Goal: Information Seeking & Learning: Learn about a topic

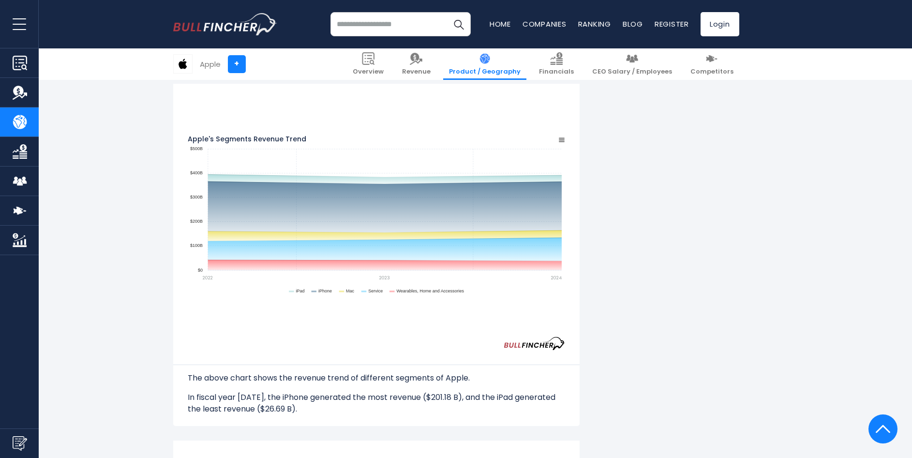
scroll to position [844, 0]
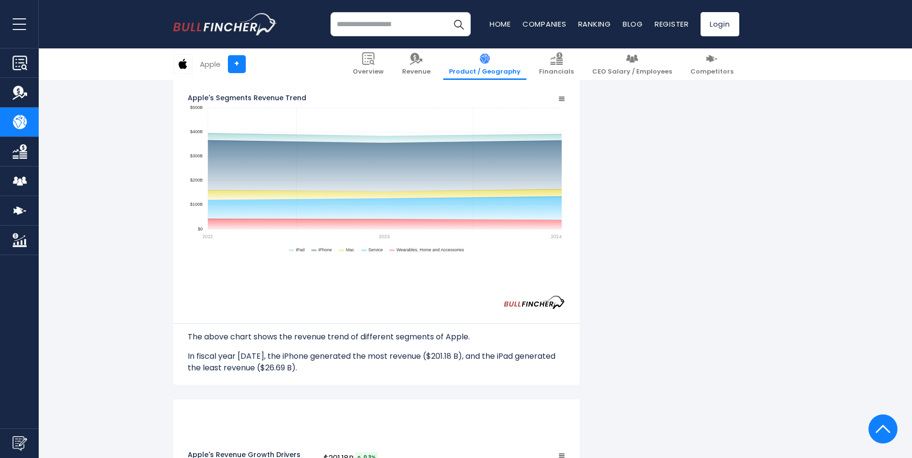
drag, startPoint x: 174, startPoint y: 178, endPoint x: 638, endPoint y: 399, distance: 514.2
click at [580, 399] on div "Apple's Revenue by Segment In fiscal year 2024, Apple's revenue by segment (pro…" at bounding box center [376, 186] width 407 height 1629
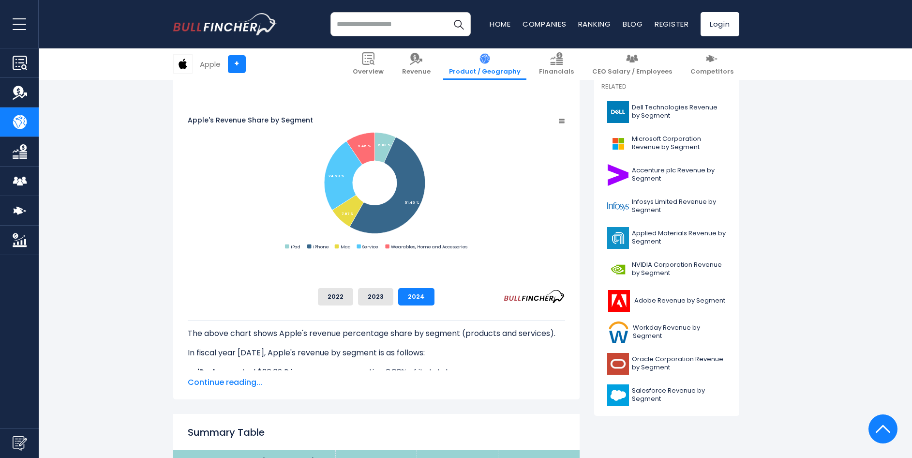
scroll to position [21, 0]
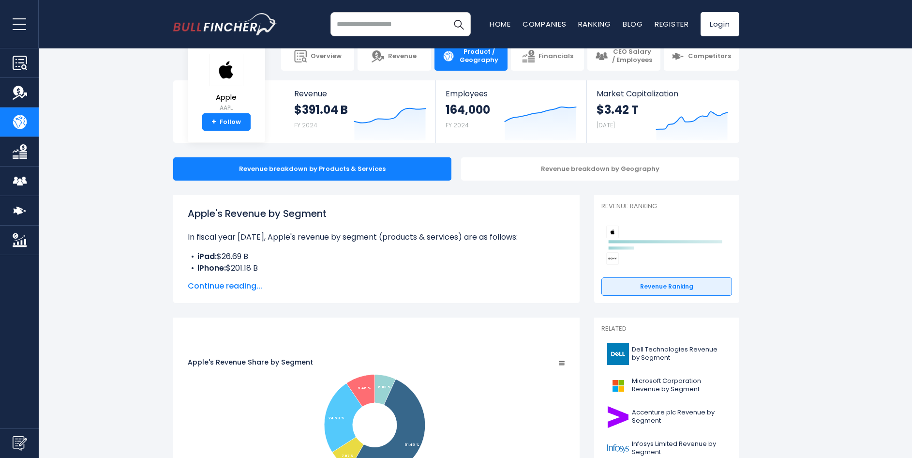
drag, startPoint x: 300, startPoint y: 214, endPoint x: 797, endPoint y: 305, distance: 504.9
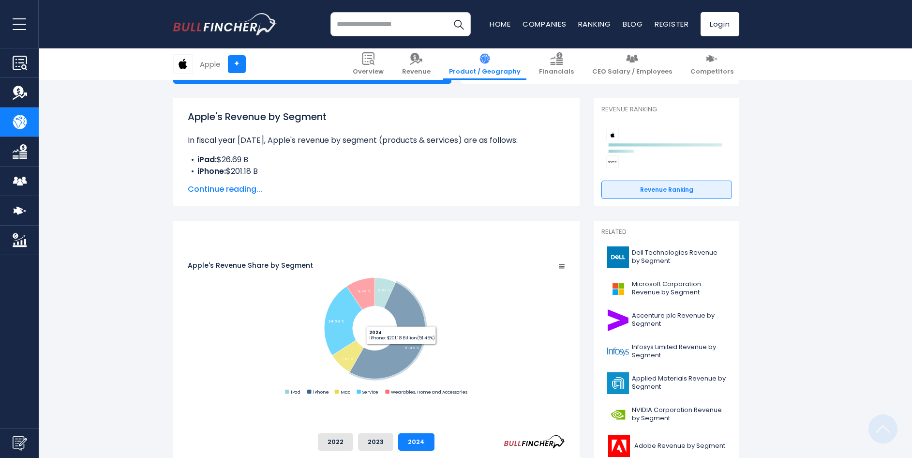
scroll to position [215, 0]
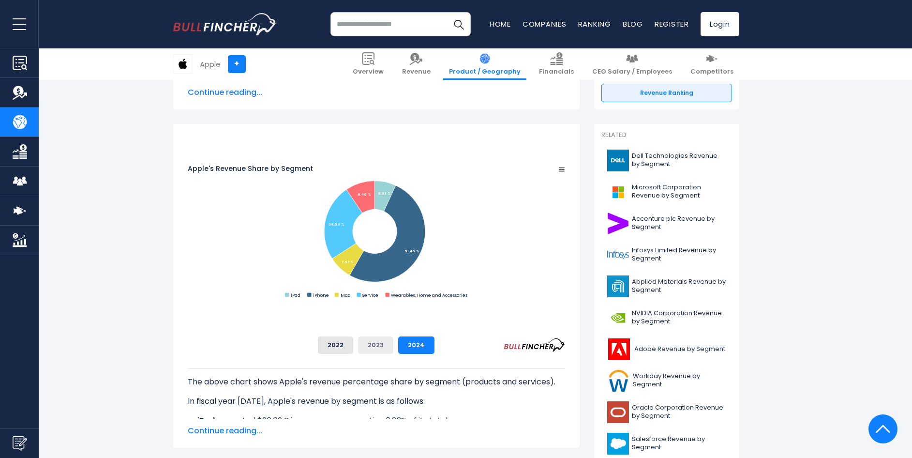
click at [394, 347] on button "2023" at bounding box center [375, 344] width 35 height 17
click at [353, 346] on button "2022" at bounding box center [335, 344] width 35 height 17
click at [394, 347] on button "2023" at bounding box center [375, 344] width 35 height 17
click at [435, 348] on button "2024" at bounding box center [416, 344] width 36 height 17
click at [394, 348] on button "2023" at bounding box center [375, 344] width 35 height 17
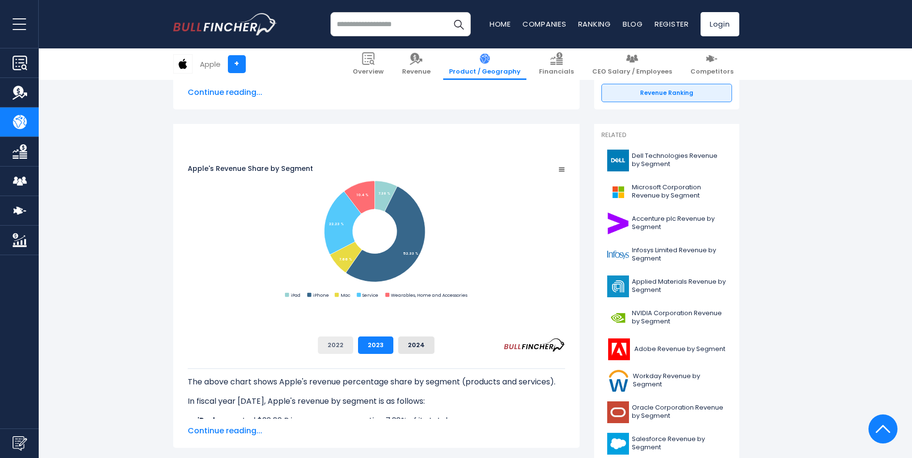
click at [353, 349] on button "2022" at bounding box center [335, 344] width 35 height 17
click at [394, 349] on button "2023" at bounding box center [375, 344] width 35 height 17
click at [435, 348] on button "2024" at bounding box center [416, 344] width 36 height 17
click at [394, 348] on button "2023" at bounding box center [375, 344] width 35 height 17
click at [435, 346] on button "2024" at bounding box center [416, 344] width 36 height 17
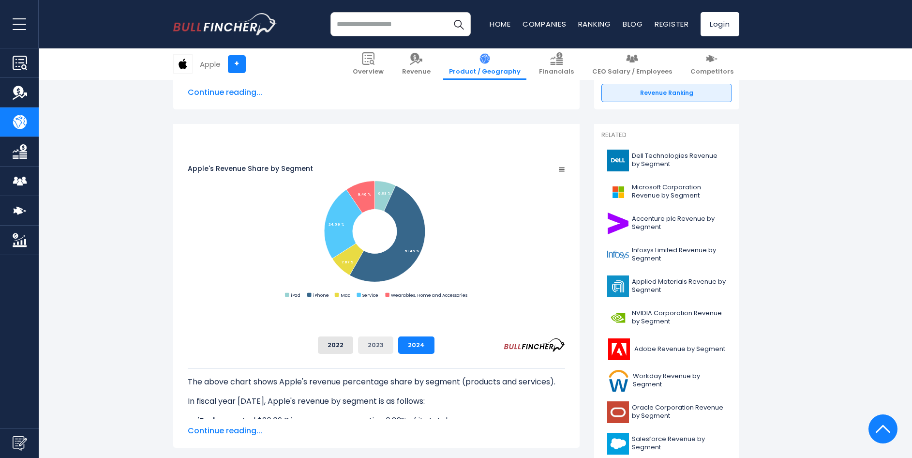
click at [394, 346] on button "2023" at bounding box center [375, 344] width 35 height 17
click at [435, 347] on button "2024" at bounding box center [416, 344] width 36 height 17
click at [394, 344] on button "2023" at bounding box center [375, 344] width 35 height 17
click at [435, 346] on button "2024" at bounding box center [416, 344] width 36 height 17
click at [353, 346] on button "2022" at bounding box center [335, 344] width 35 height 17
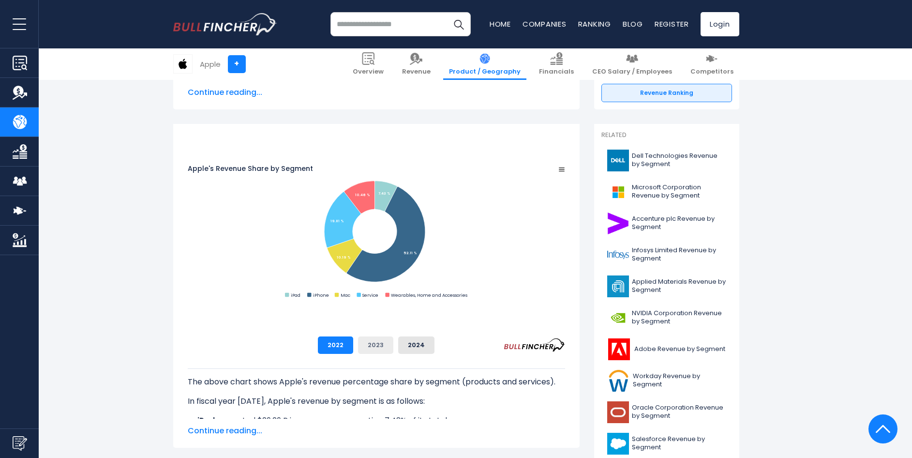
click at [394, 346] on button "2023" at bounding box center [375, 344] width 35 height 17
click at [435, 347] on button "2024" at bounding box center [416, 344] width 36 height 17
click at [394, 347] on button "2023" at bounding box center [375, 344] width 35 height 17
click at [435, 347] on button "2024" at bounding box center [416, 344] width 36 height 17
click at [394, 347] on button "2023" at bounding box center [375, 344] width 35 height 17
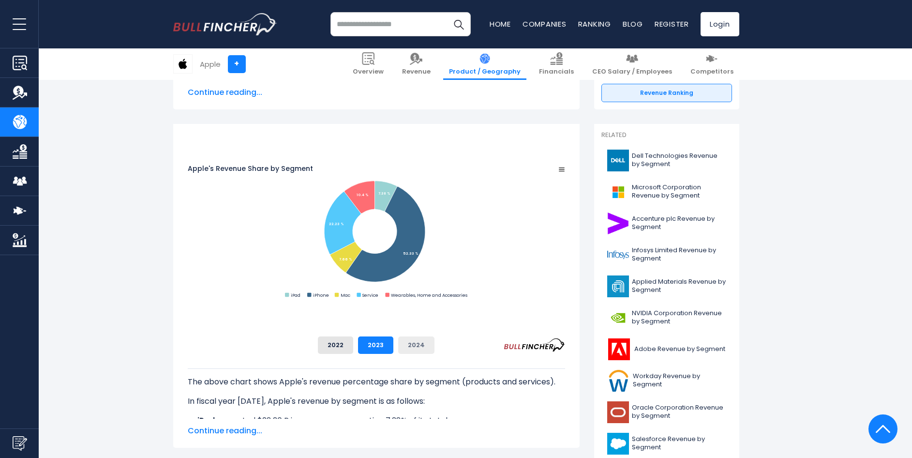
click at [435, 347] on button "2024" at bounding box center [416, 344] width 36 height 17
click at [394, 347] on button "2023" at bounding box center [375, 344] width 35 height 17
click at [435, 347] on button "2024" at bounding box center [416, 344] width 36 height 17
click at [394, 345] on button "2023" at bounding box center [375, 344] width 35 height 17
click at [435, 342] on button "2024" at bounding box center [416, 344] width 36 height 17
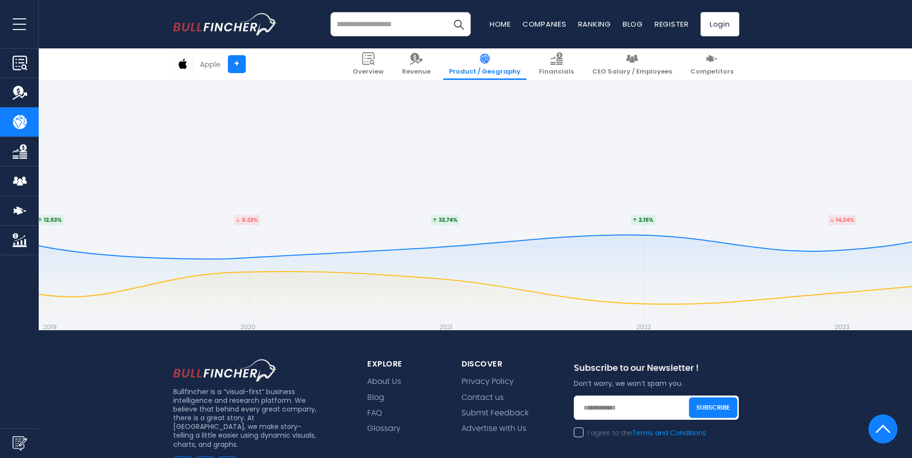
scroll to position [2006, 0]
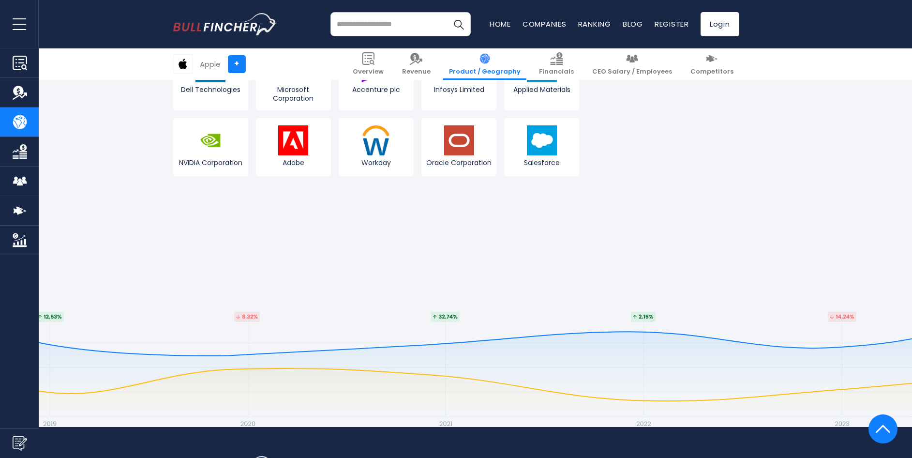
click at [367, 31] on input "search" at bounding box center [401, 24] width 140 height 24
click at [447, 12] on button "Search" at bounding box center [459, 24] width 24 height 24
click at [383, 25] on input "*******" at bounding box center [401, 24] width 140 height 24
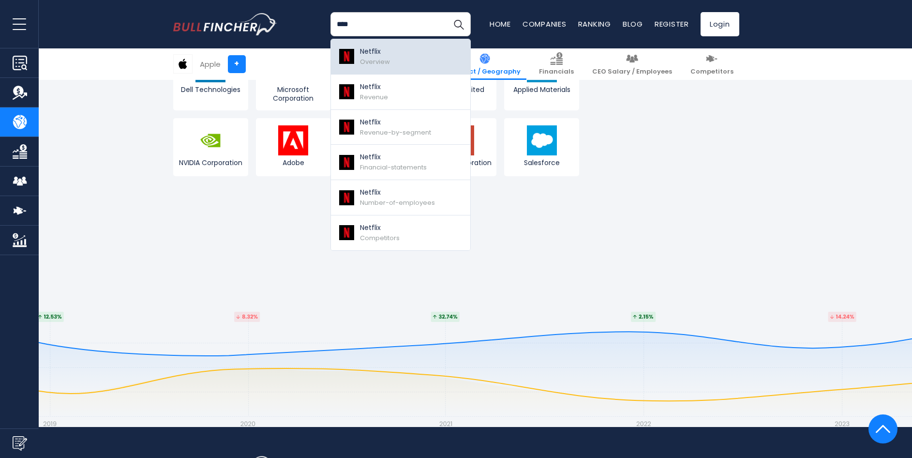
type input "****"
click at [381, 49] on p "Netflix" at bounding box center [375, 51] width 30 height 10
click at [374, 54] on p "Netflix" at bounding box center [375, 51] width 30 height 10
click at [462, 25] on img "Search" at bounding box center [459, 24] width 13 height 13
click at [371, 52] on p "Netflix" at bounding box center [375, 51] width 30 height 10
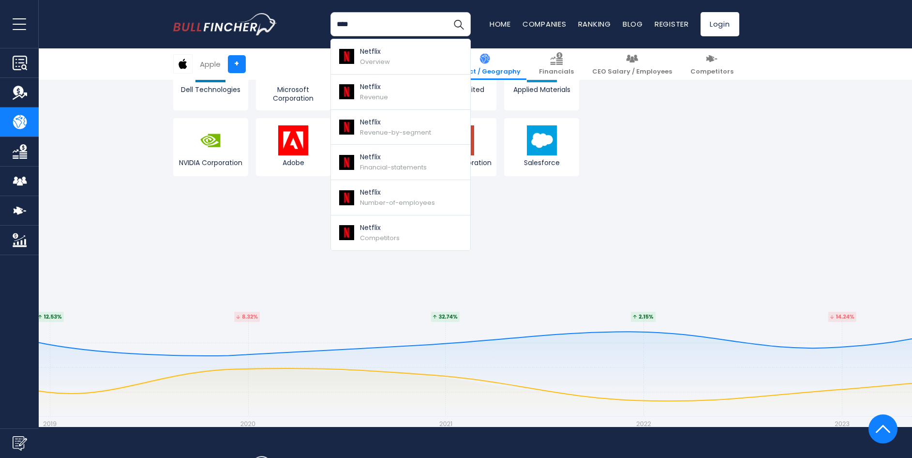
click at [375, 22] on input "****" at bounding box center [401, 24] width 140 height 24
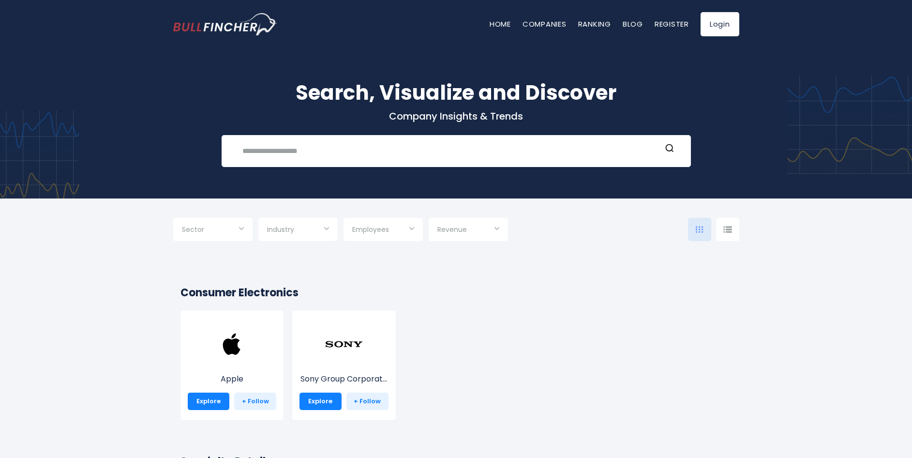
click at [341, 127] on div "Search, Visualize and Discover Company Insights & Trends Recent searches Trendi…" at bounding box center [456, 122] width 581 height 90
click at [313, 151] on input "text" at bounding box center [449, 151] width 425 height 18
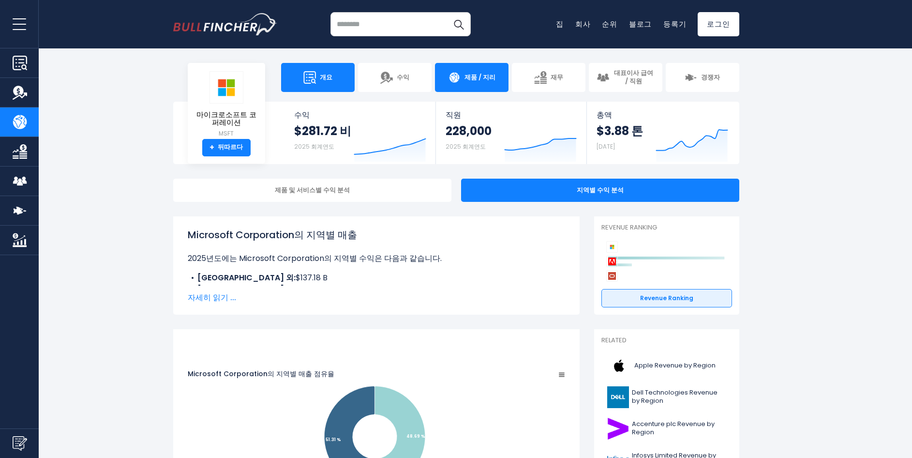
click at [321, 84] on link "개요" at bounding box center [318, 77] width 74 height 29
click at [334, 75] on link "개요" at bounding box center [318, 77] width 74 height 29
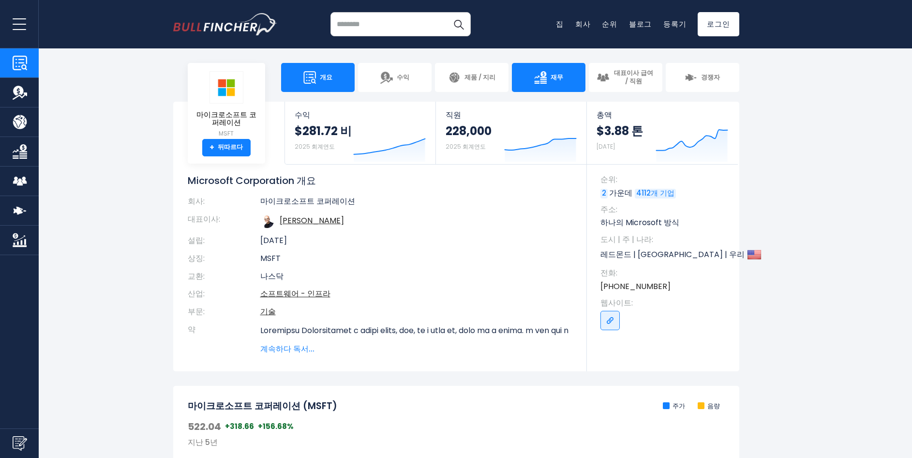
click at [549, 79] on link "재무" at bounding box center [549, 77] width 74 height 29
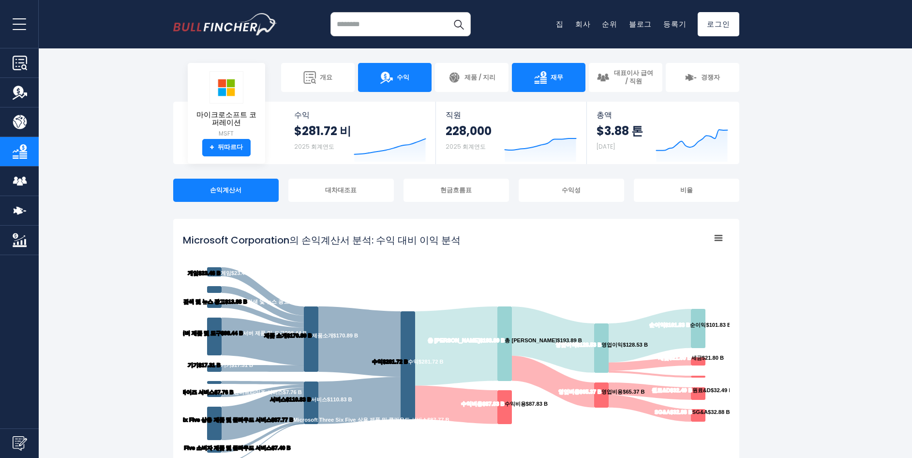
click at [382, 85] on link "수익" at bounding box center [395, 77] width 74 height 29
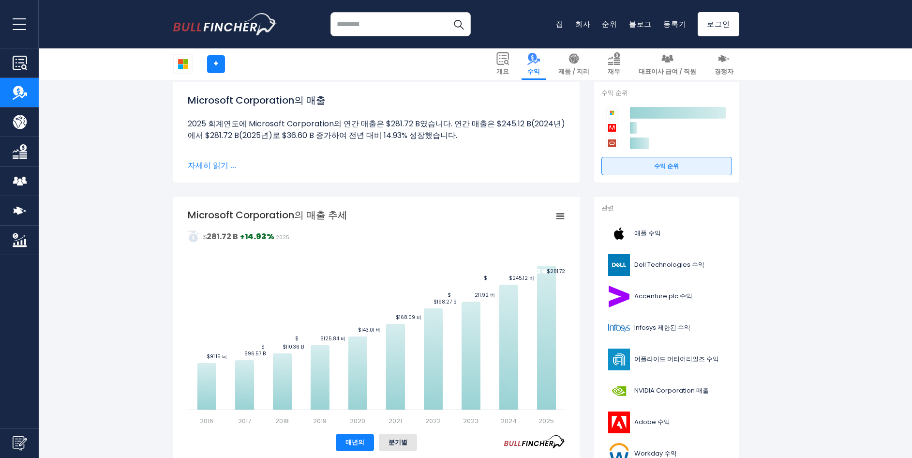
scroll to position [145, 0]
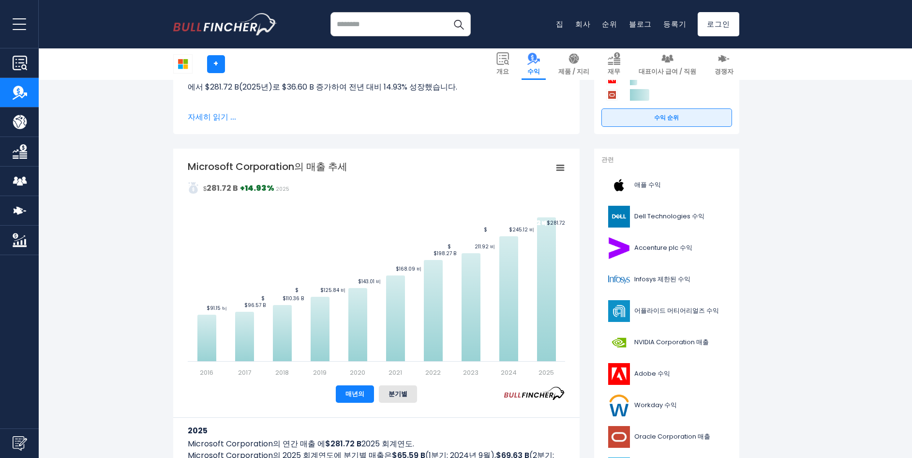
click at [373, 28] on input "search" at bounding box center [401, 24] width 140 height 24
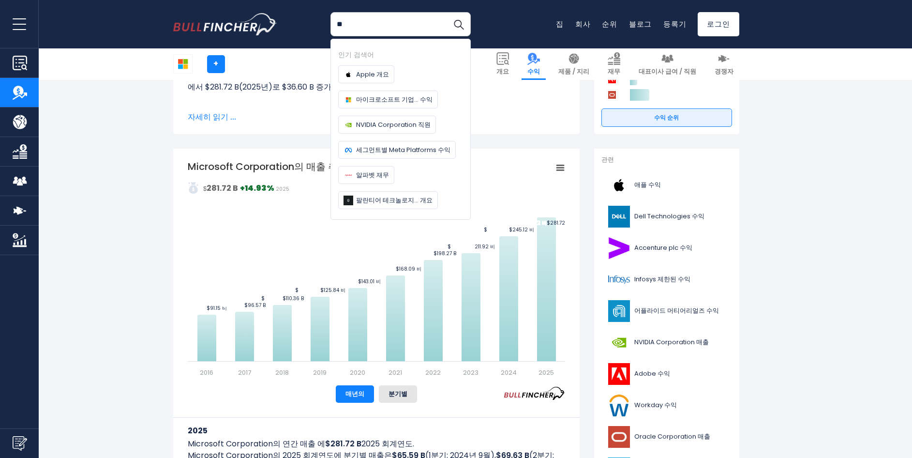
type input "*"
type input "****"
click at [447, 12] on button "검색" at bounding box center [459, 24] width 24 height 24
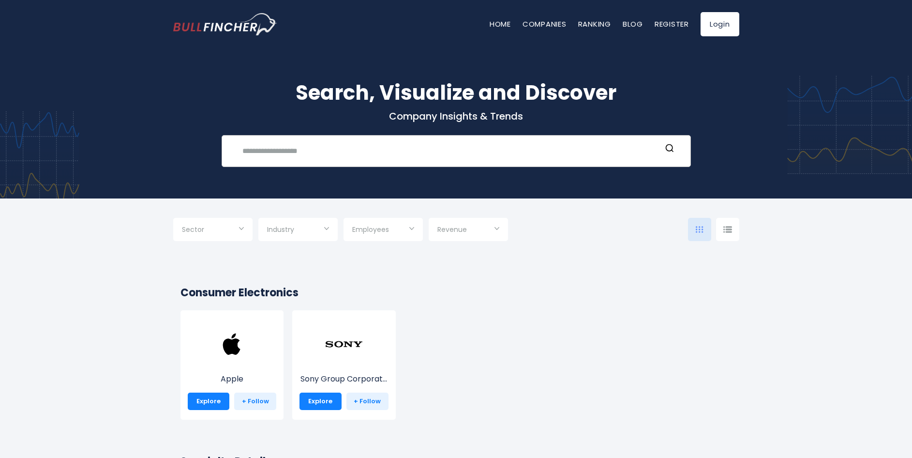
click at [335, 148] on input "text" at bounding box center [449, 151] width 425 height 18
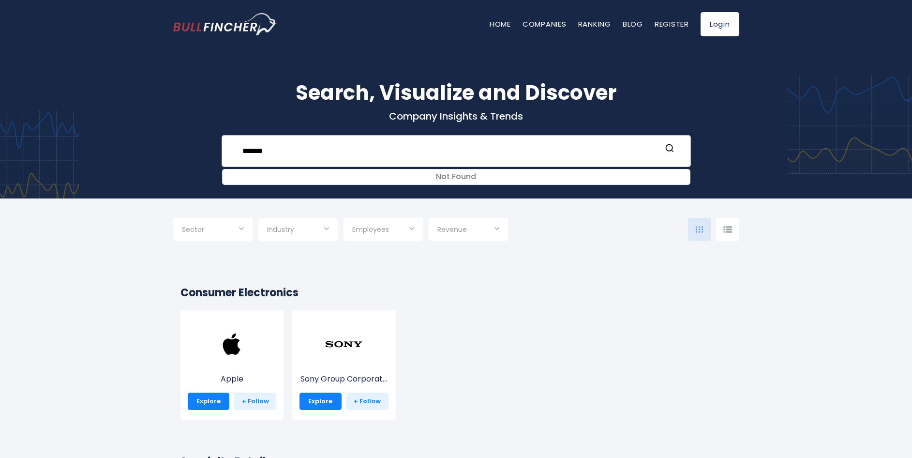
type input "*******"
click at [688, 149] on div "******* Not Found Recent searches Trending searches Apple Overview" at bounding box center [457, 151] width 470 height 32
click at [683, 148] on div "******* Not Found Recent searches Trending searches Apple Overview" at bounding box center [457, 151] width 470 height 32
click at [245, 150] on input "*******" at bounding box center [449, 151] width 425 height 18
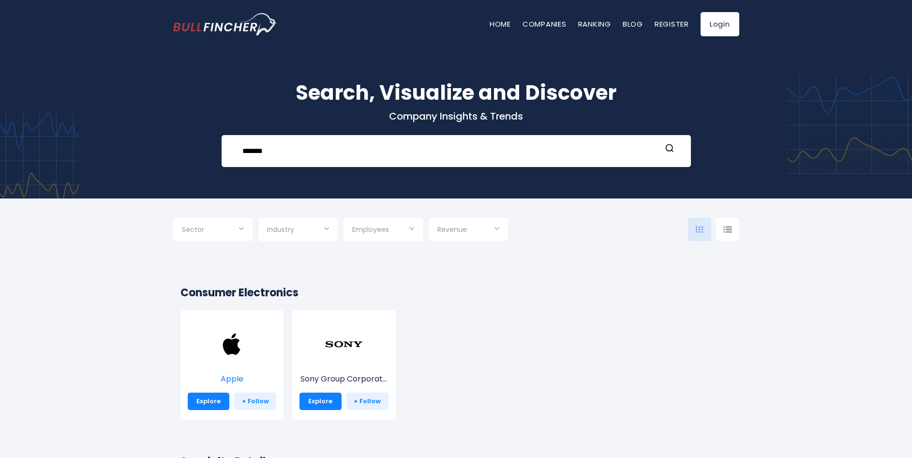
click at [234, 350] on img at bounding box center [231, 344] width 39 height 39
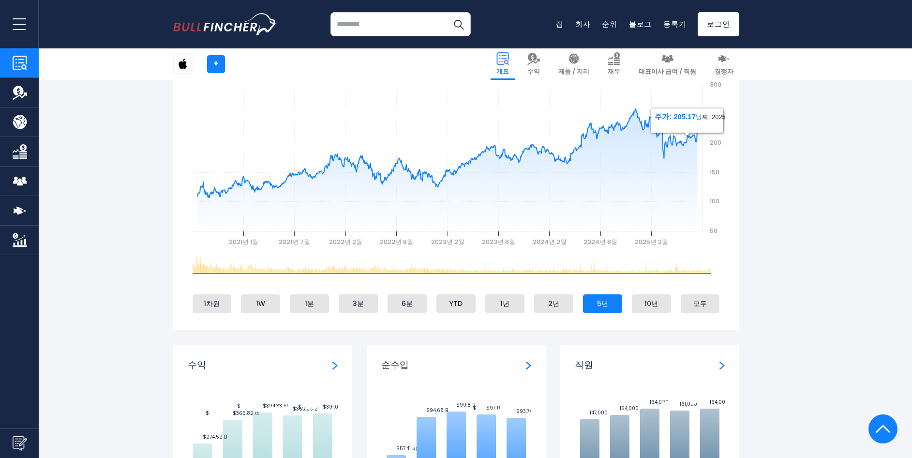
scroll to position [581, 0]
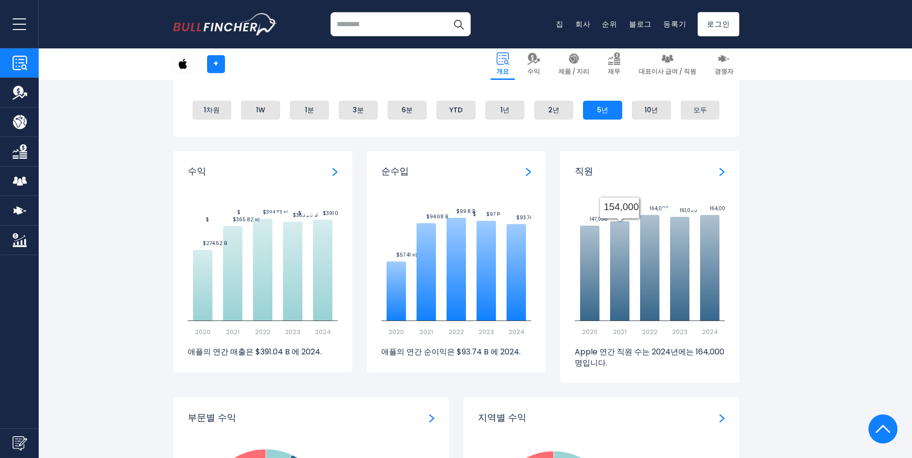
click at [529, 174] on img "순수입" at bounding box center [528, 171] width 5 height 9
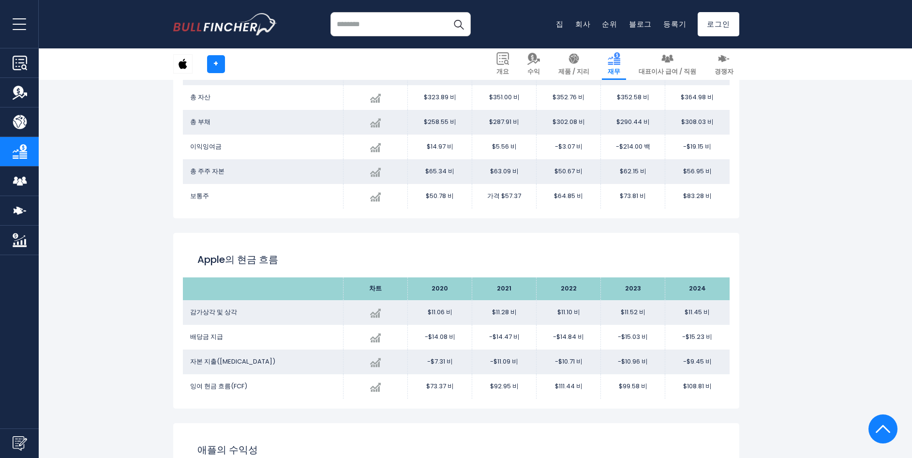
scroll to position [1444, 0]
